Goal: Task Accomplishment & Management: Use online tool/utility

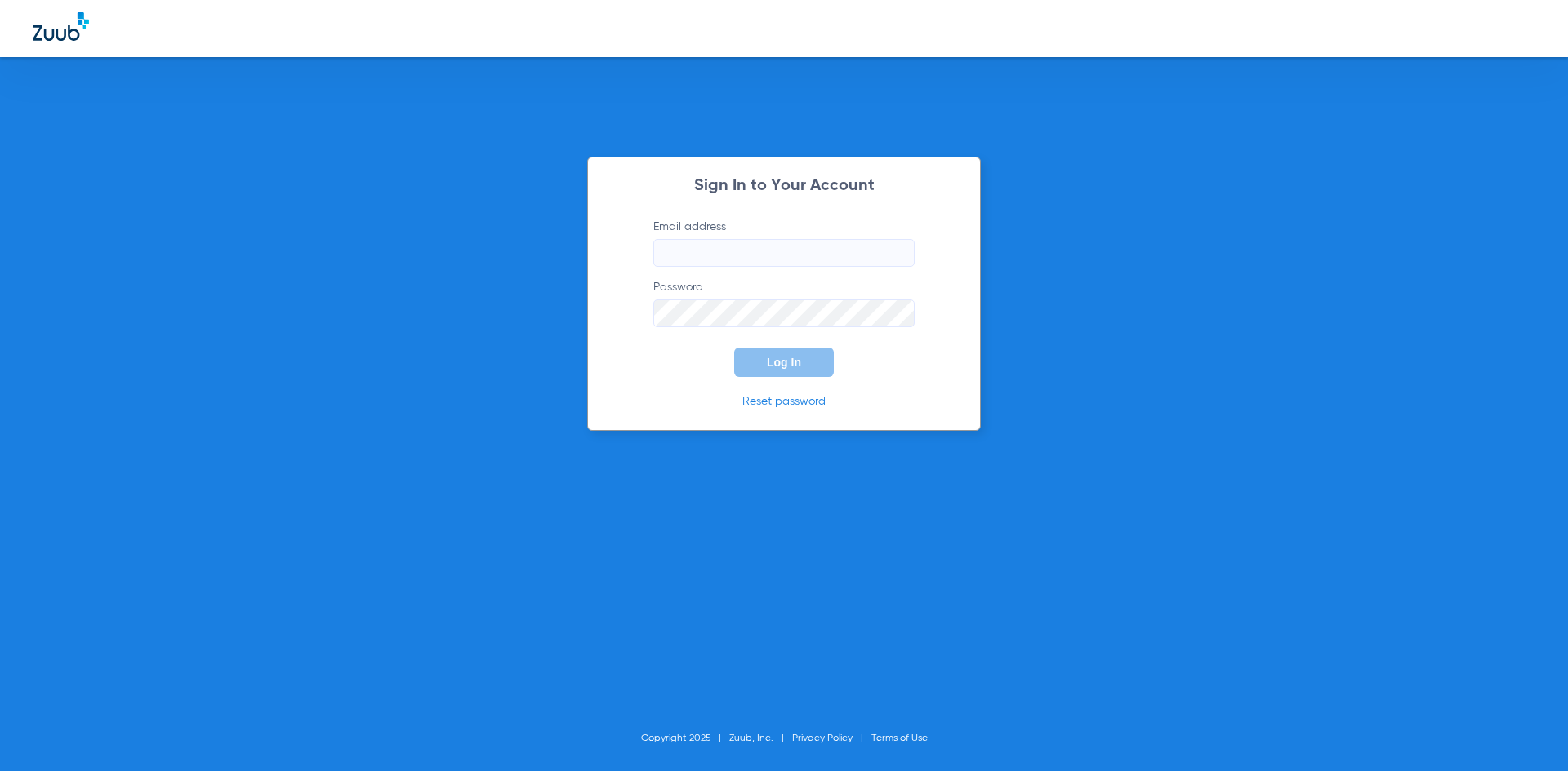
click at [710, 253] on input "Email address" at bounding box center [784, 253] width 262 height 28
type input "[EMAIL_ADDRESS][DOMAIN_NAME]"
click at [735, 348] on button "Log In" at bounding box center [784, 362] width 100 height 29
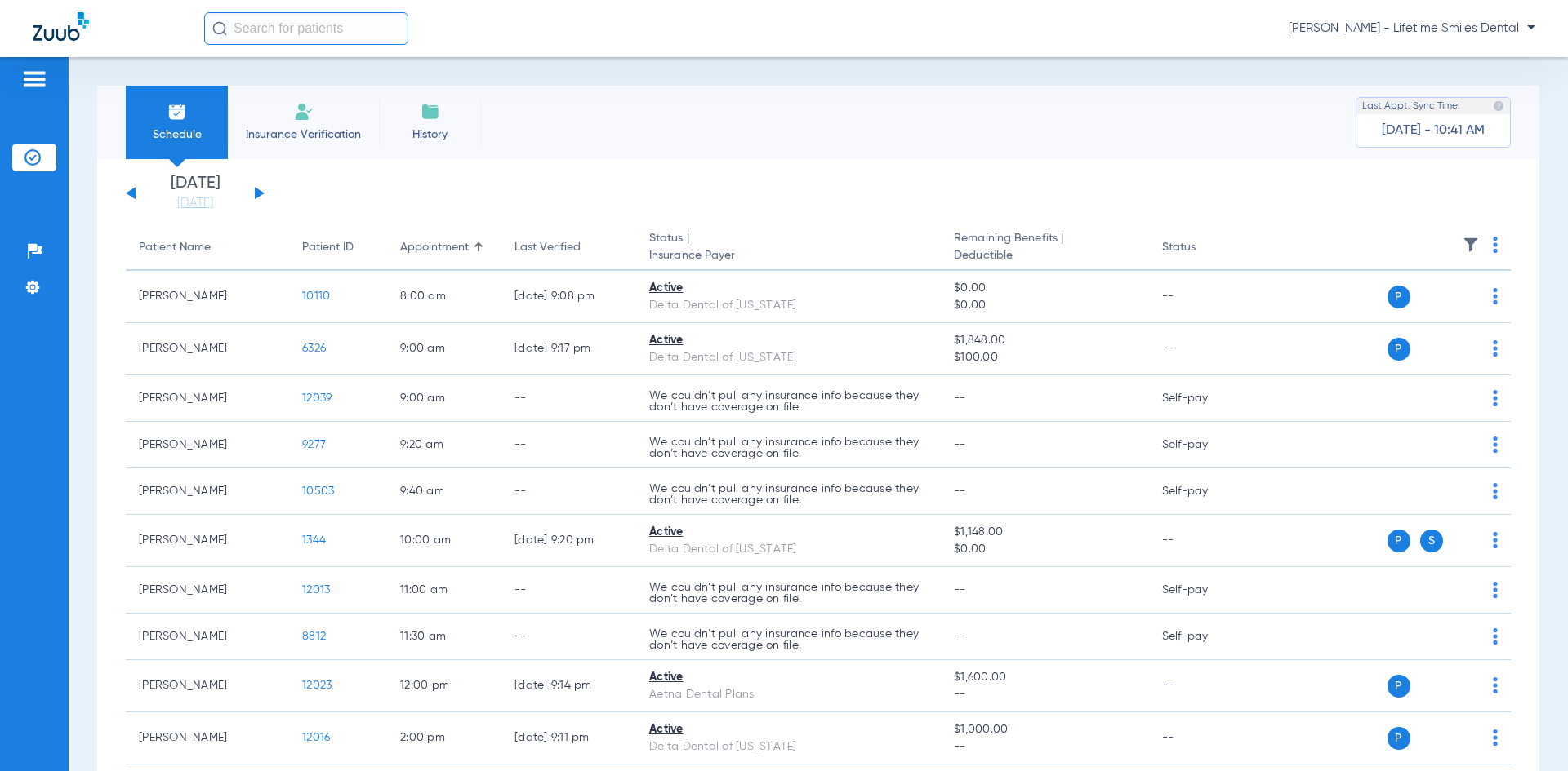
click at [257, 194] on button at bounding box center [260, 193] width 10 height 13
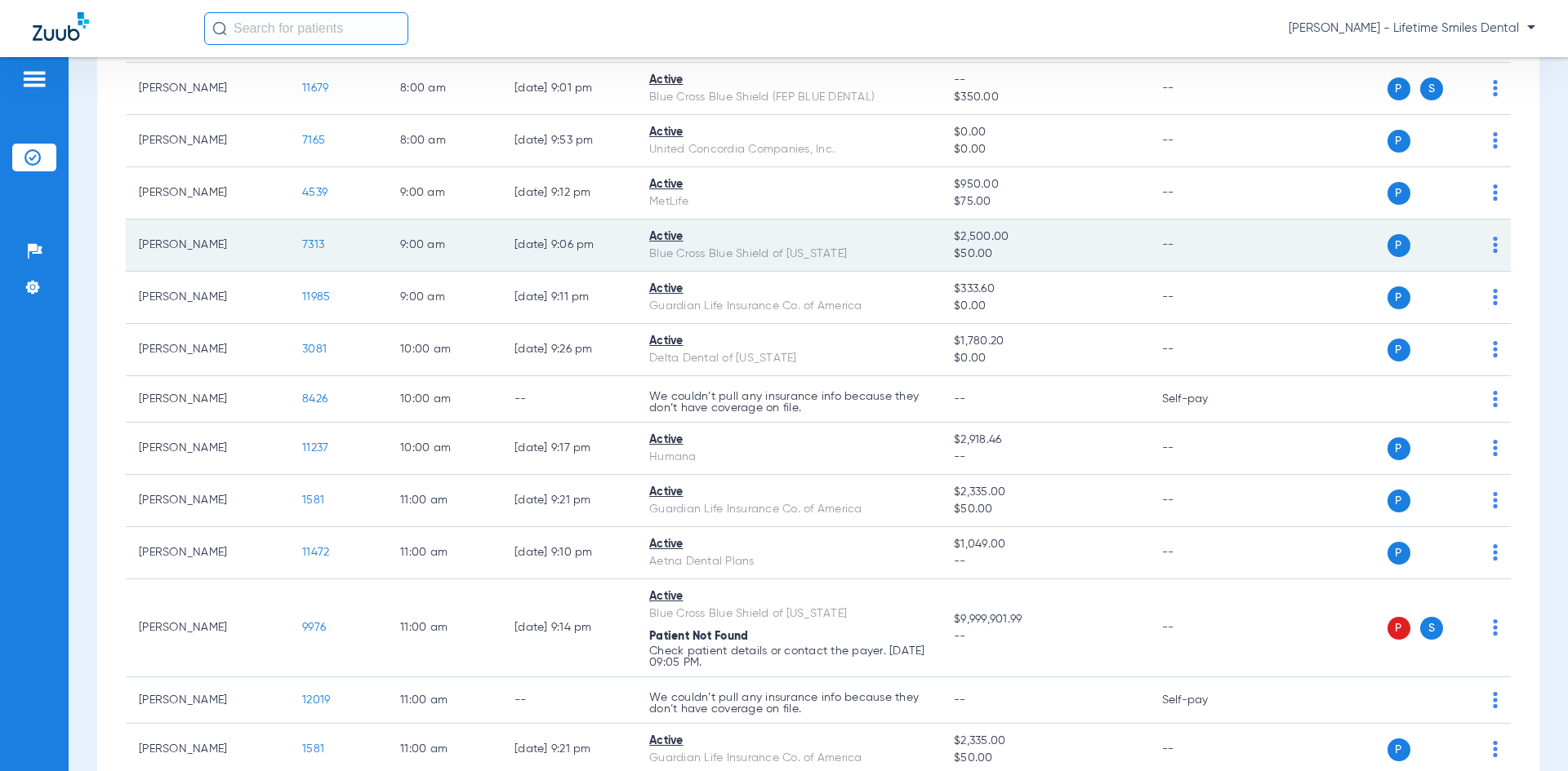
scroll to position [408, 0]
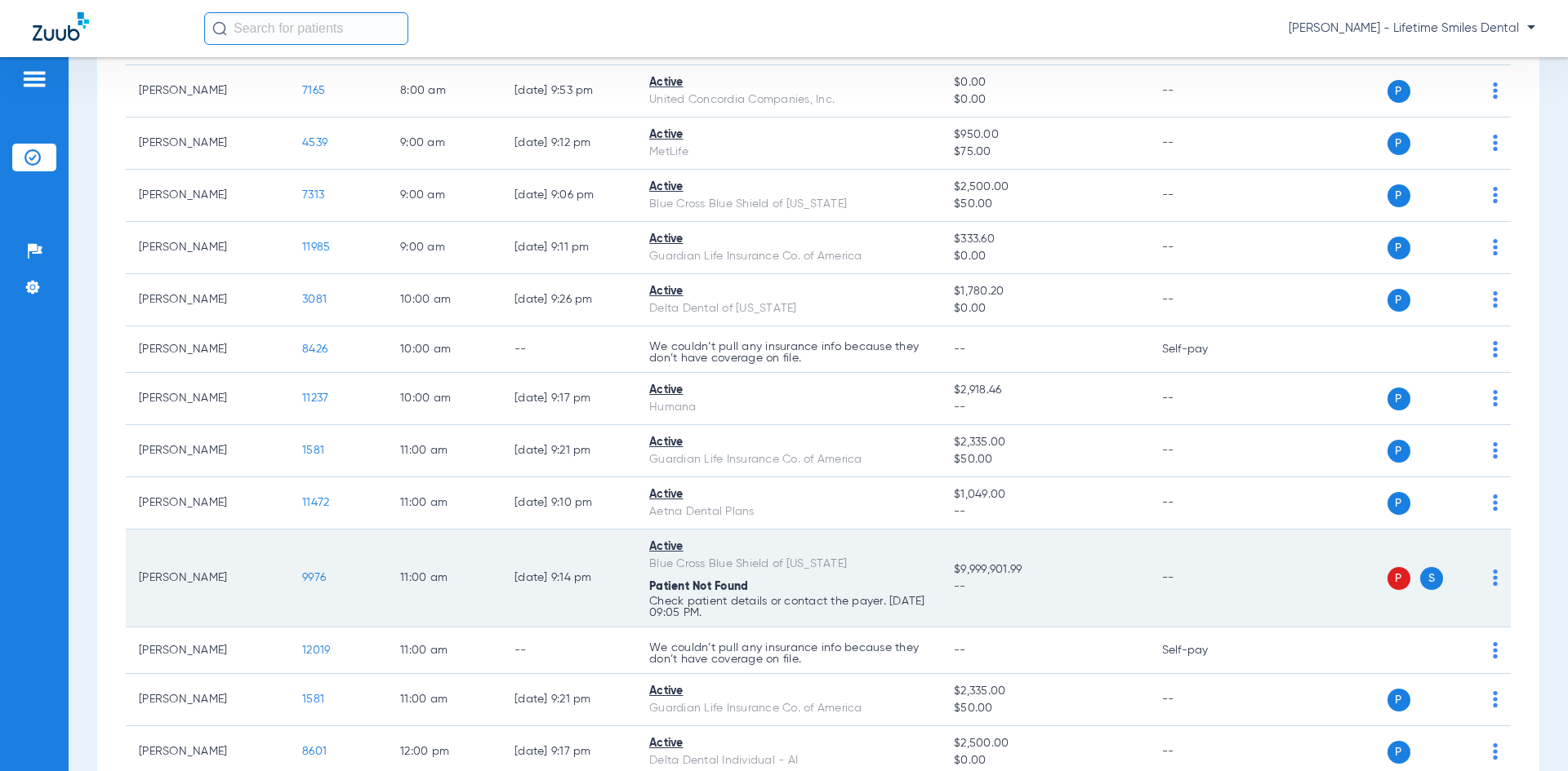
click at [1397, 582] on span "P" at bounding box center [1399, 579] width 23 height 23
drag, startPoint x: 1394, startPoint y: 583, endPoint x: 1413, endPoint y: 583, distance: 19.0
click at [1398, 583] on div "P S" at bounding box center [1432, 579] width 89 height 23
click at [1434, 584] on div "P S" at bounding box center [1432, 579] width 89 height 23
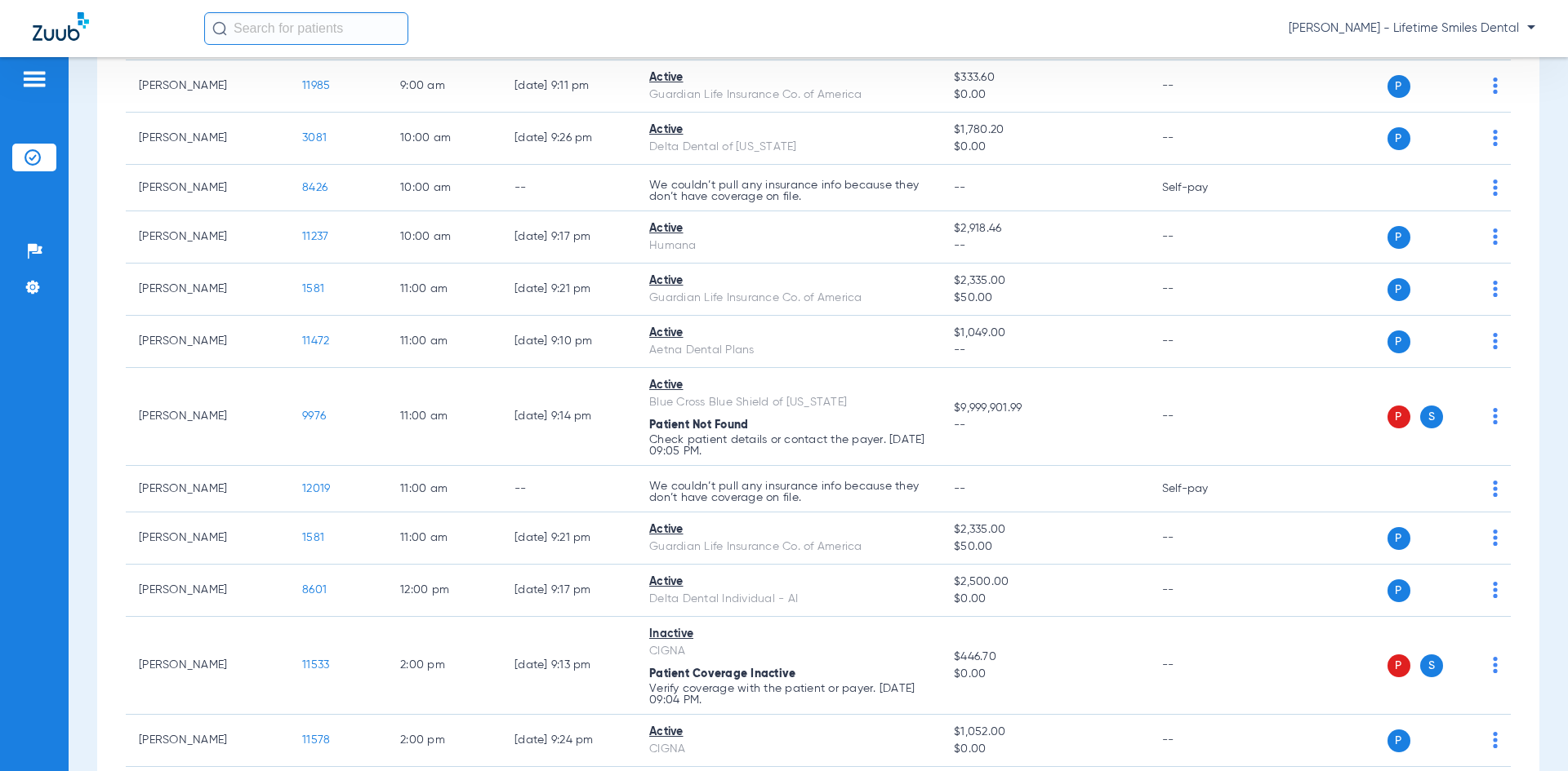
scroll to position [243, 0]
